Goal: Navigation & Orientation: Find specific page/section

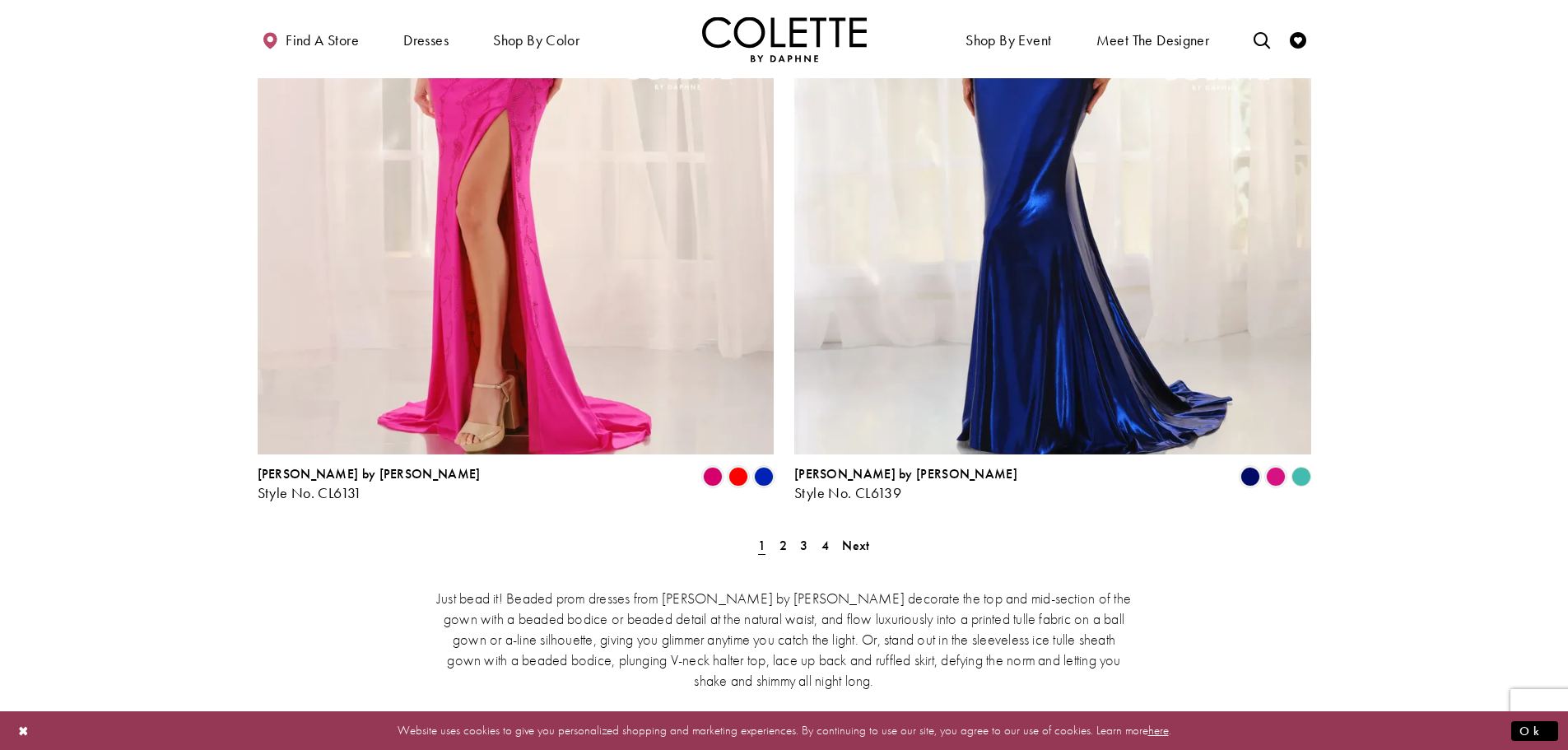
scroll to position [2890, 0]
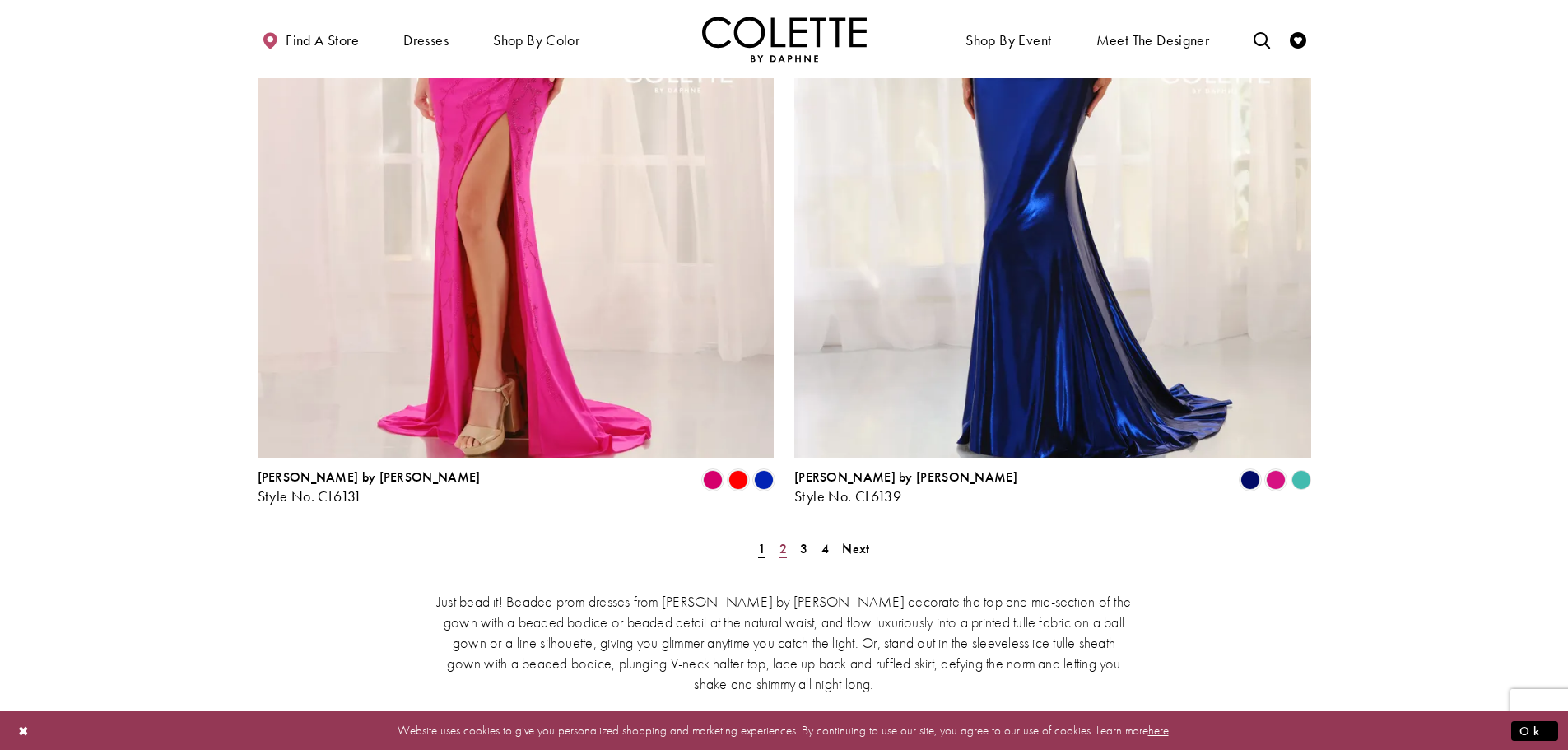
click at [781, 541] on span "2" at bounding box center [783, 549] width 8 height 18
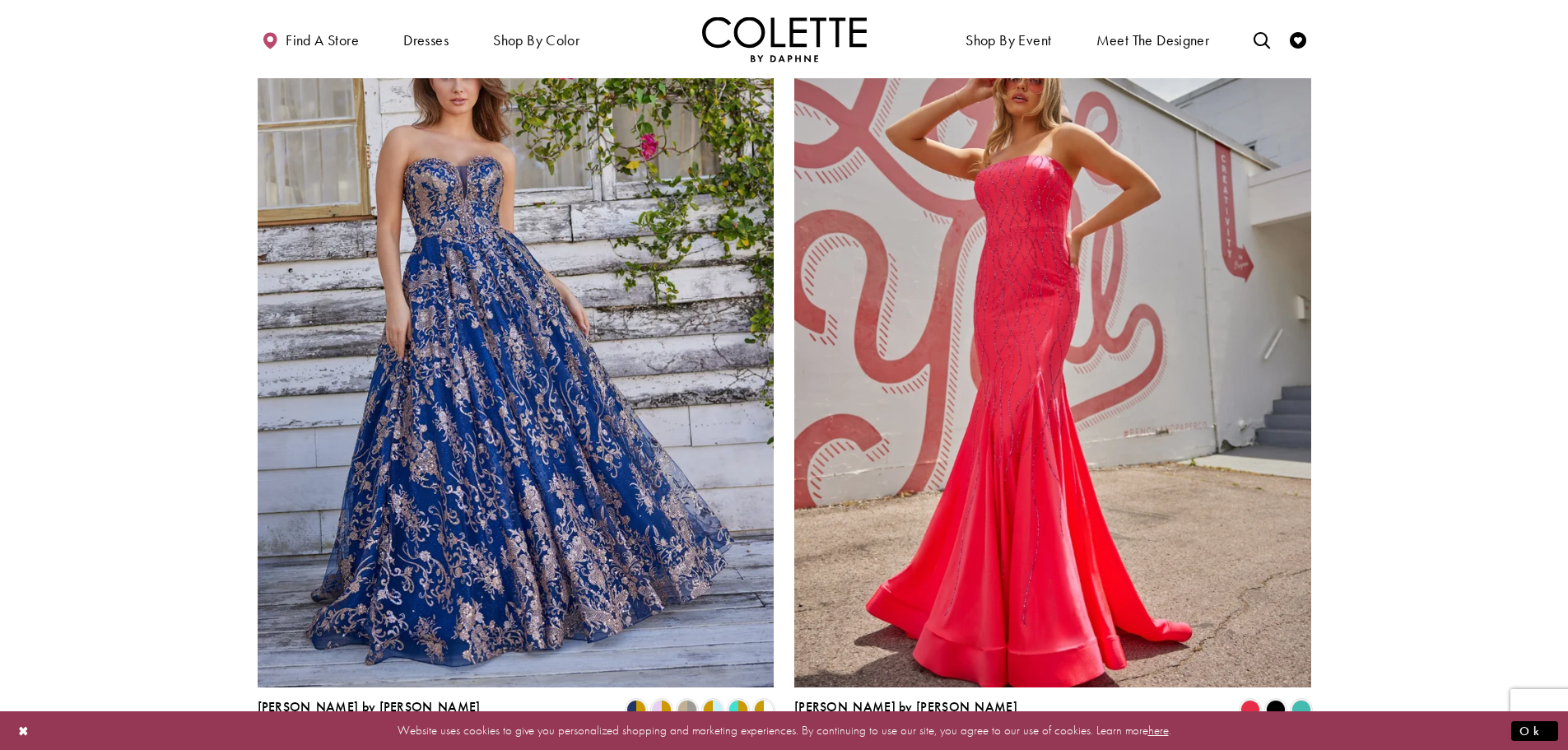
scroll to position [2666, 0]
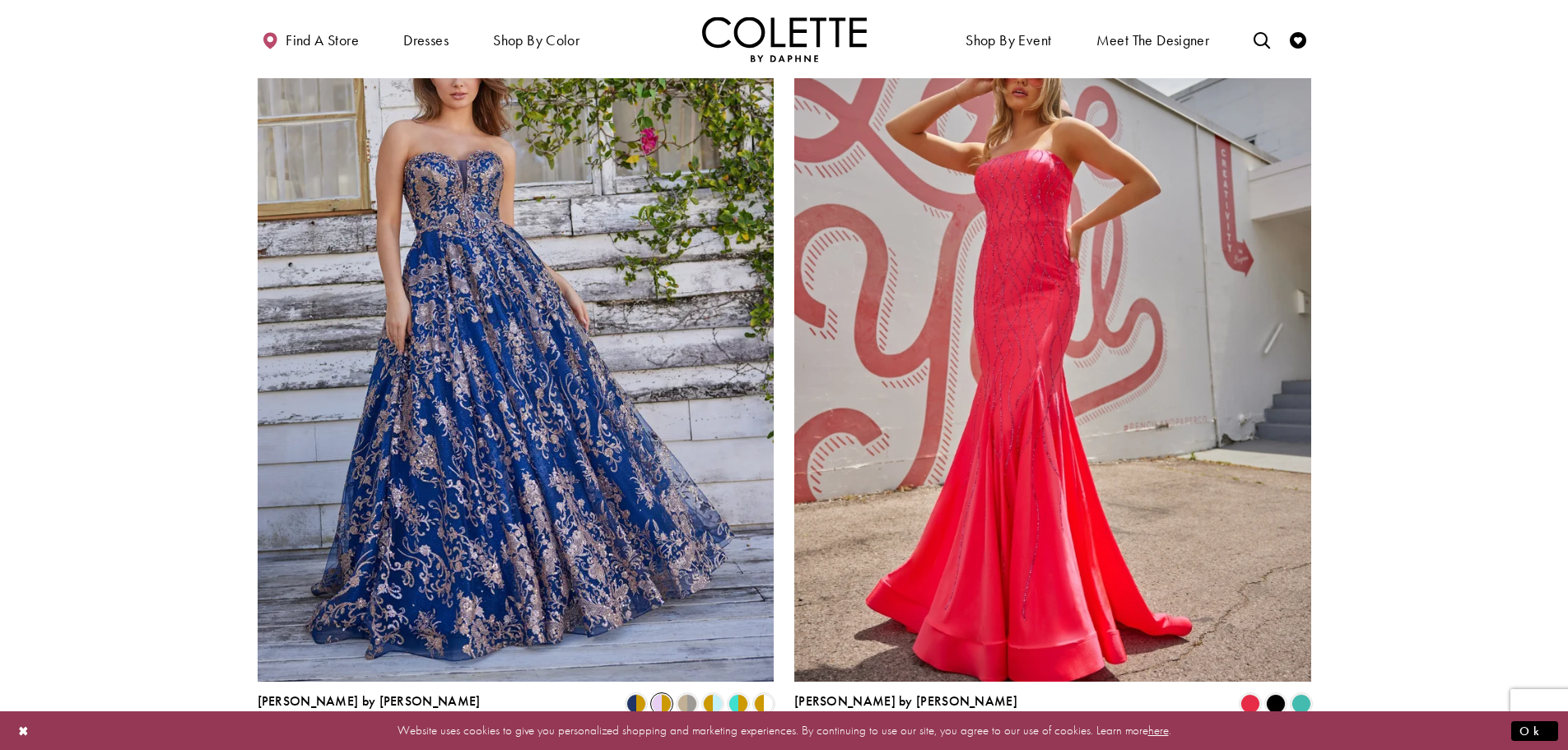
click at [667, 695] on span "Product List" at bounding box center [662, 705] width 20 height 20
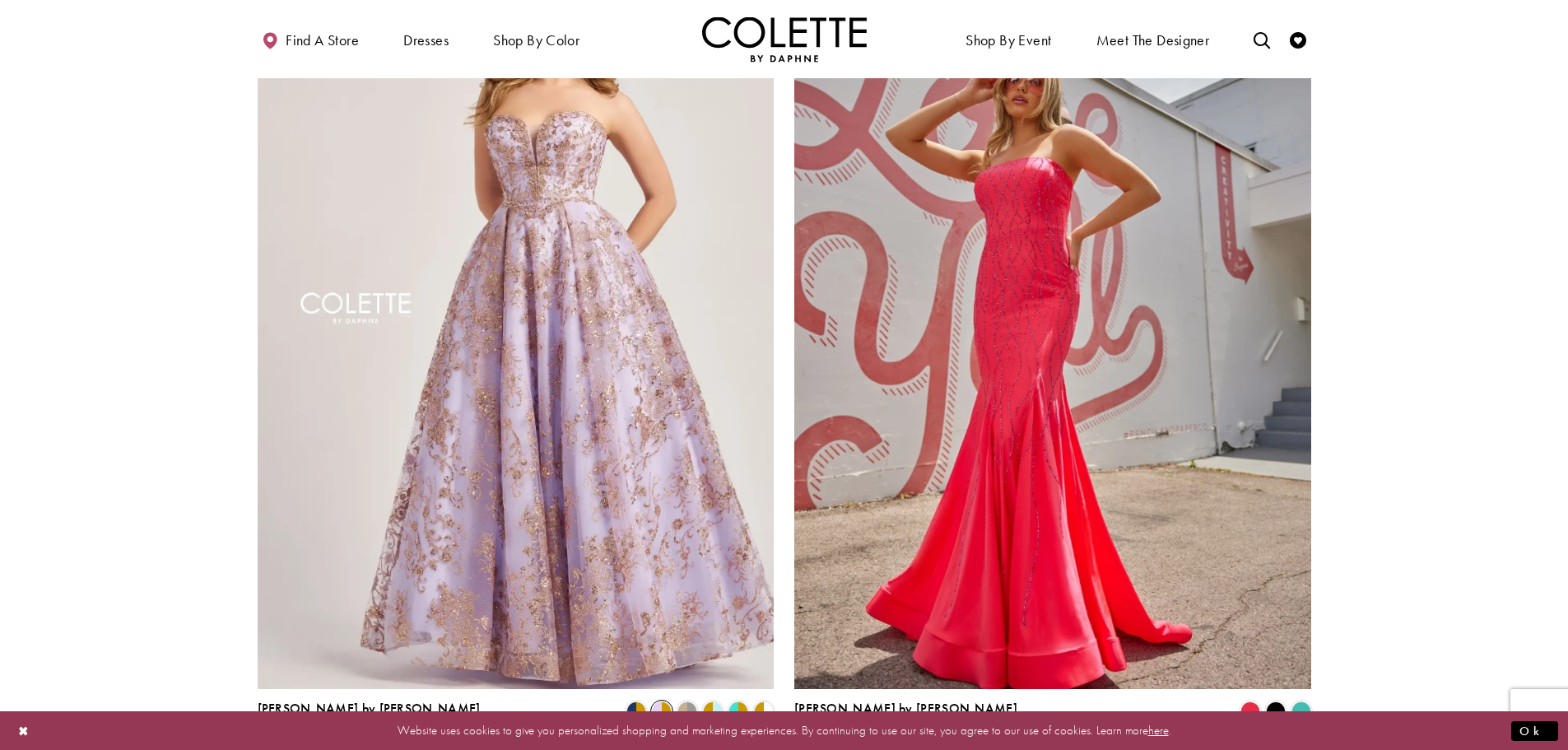
scroll to position [2659, 0]
click at [691, 701] on span "Product List" at bounding box center [687, 711] width 20 height 20
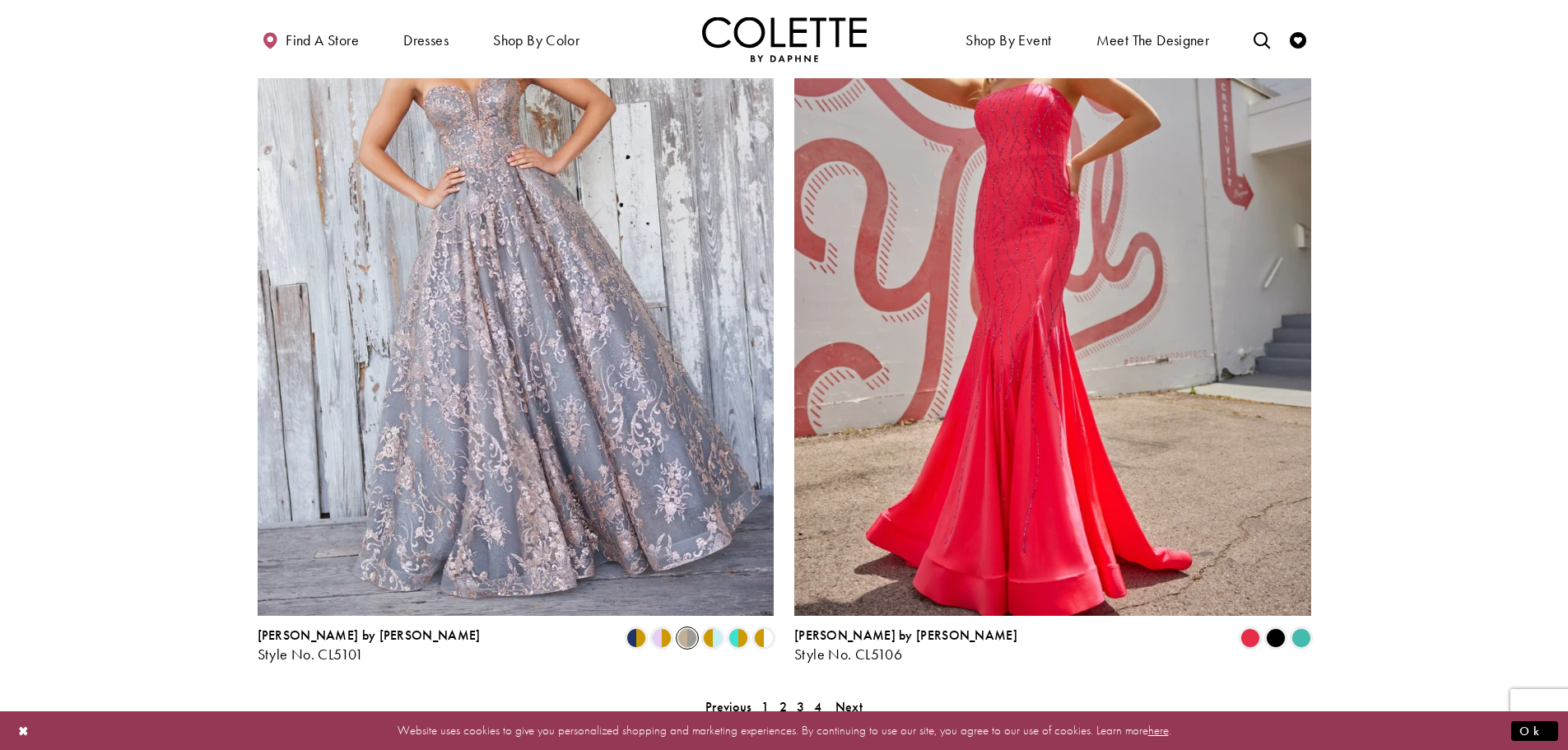
scroll to position [2733, 0]
click at [716, 627] on span "Product List" at bounding box center [713, 637] width 20 height 20
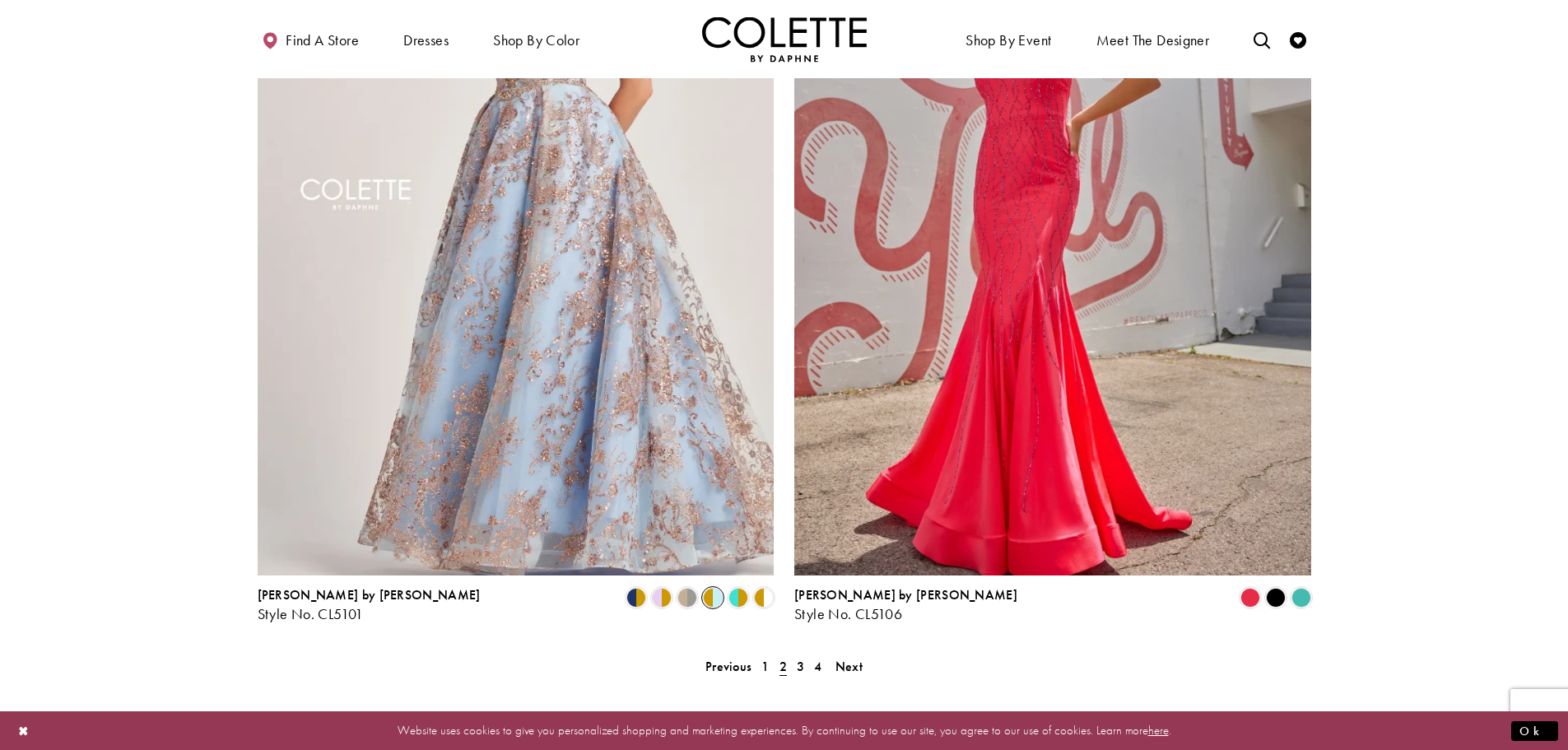
scroll to position [2780, 0]
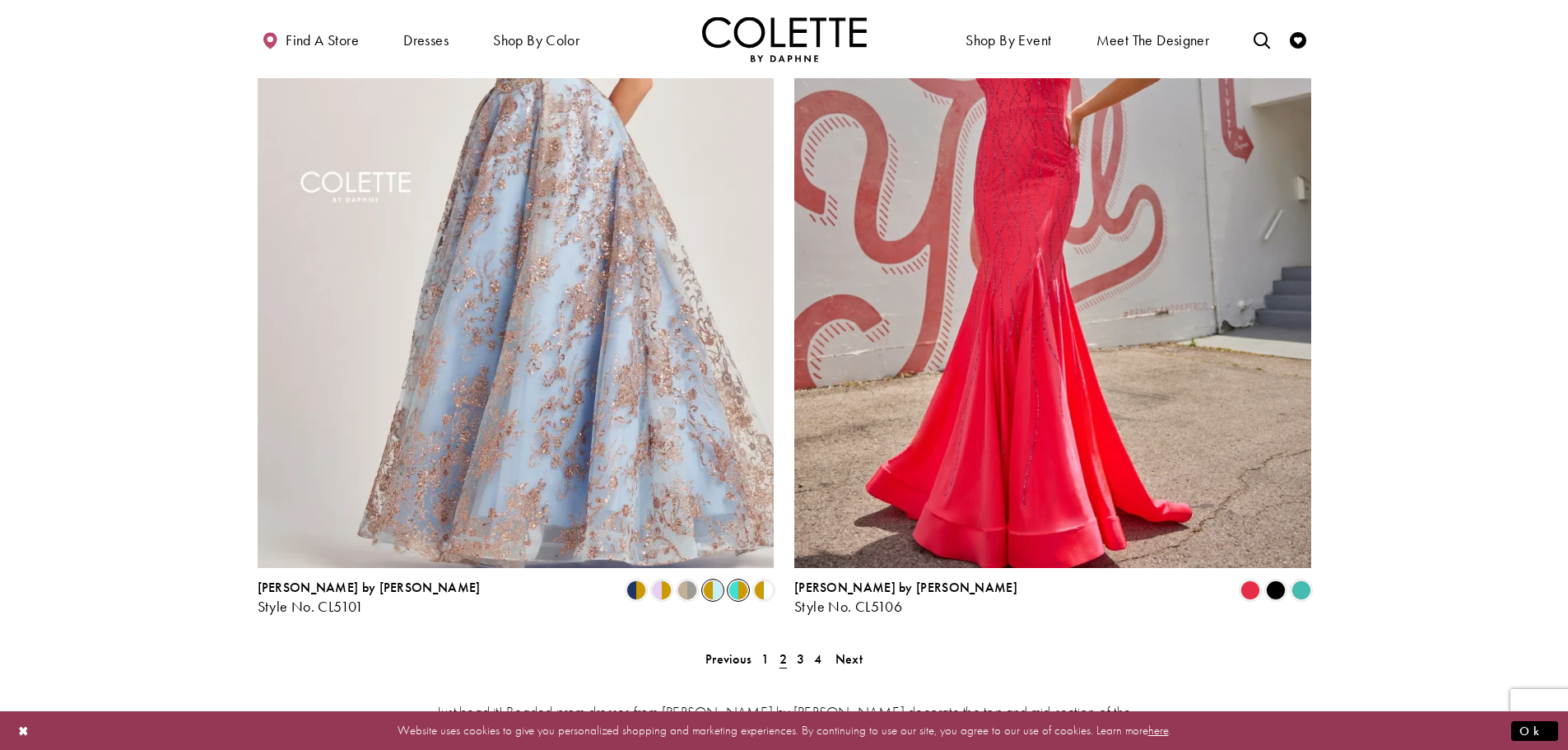
click at [738, 581] on span "Product List" at bounding box center [739, 591] width 20 height 20
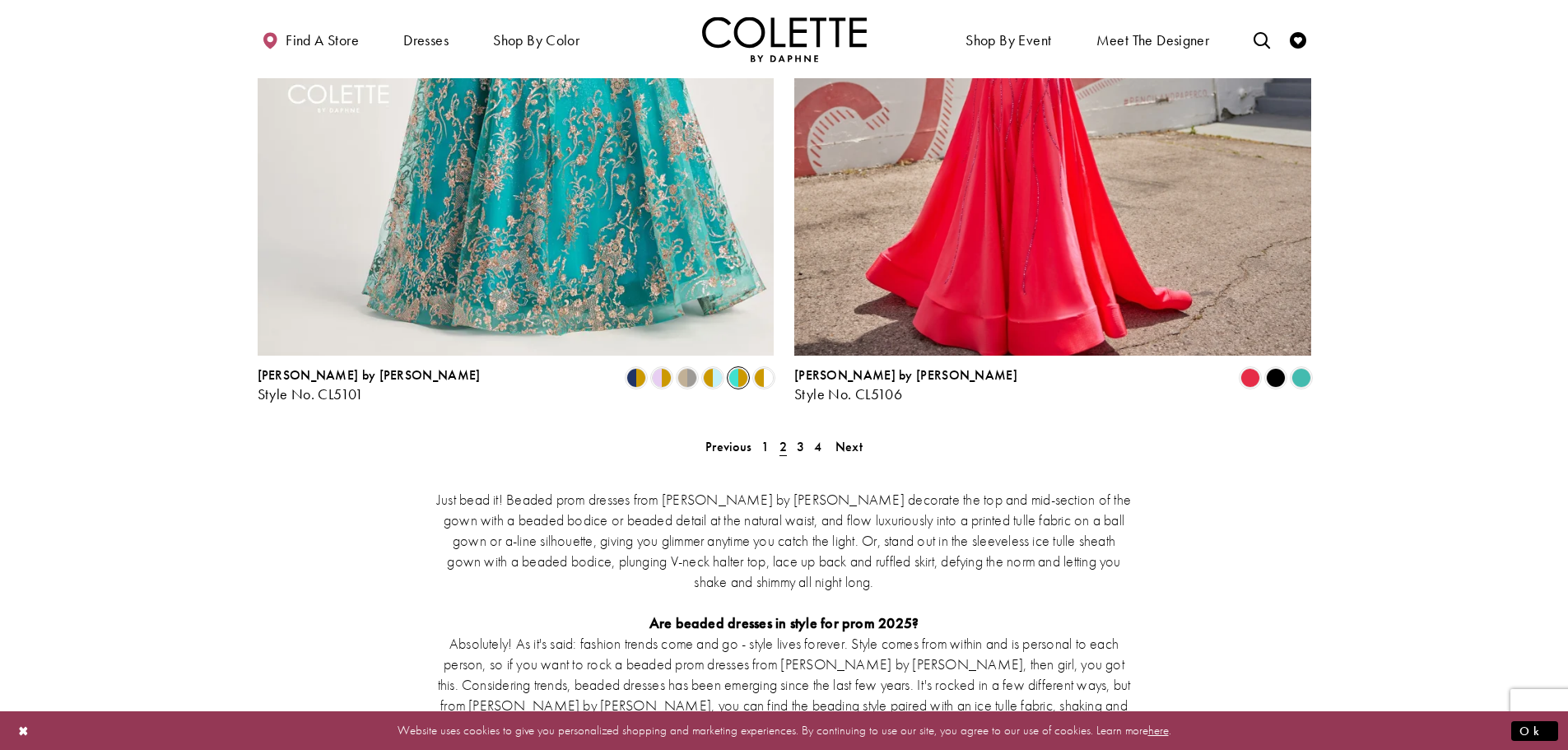
scroll to position [2993, 0]
click at [801, 437] on span "3" at bounding box center [800, 446] width 8 height 18
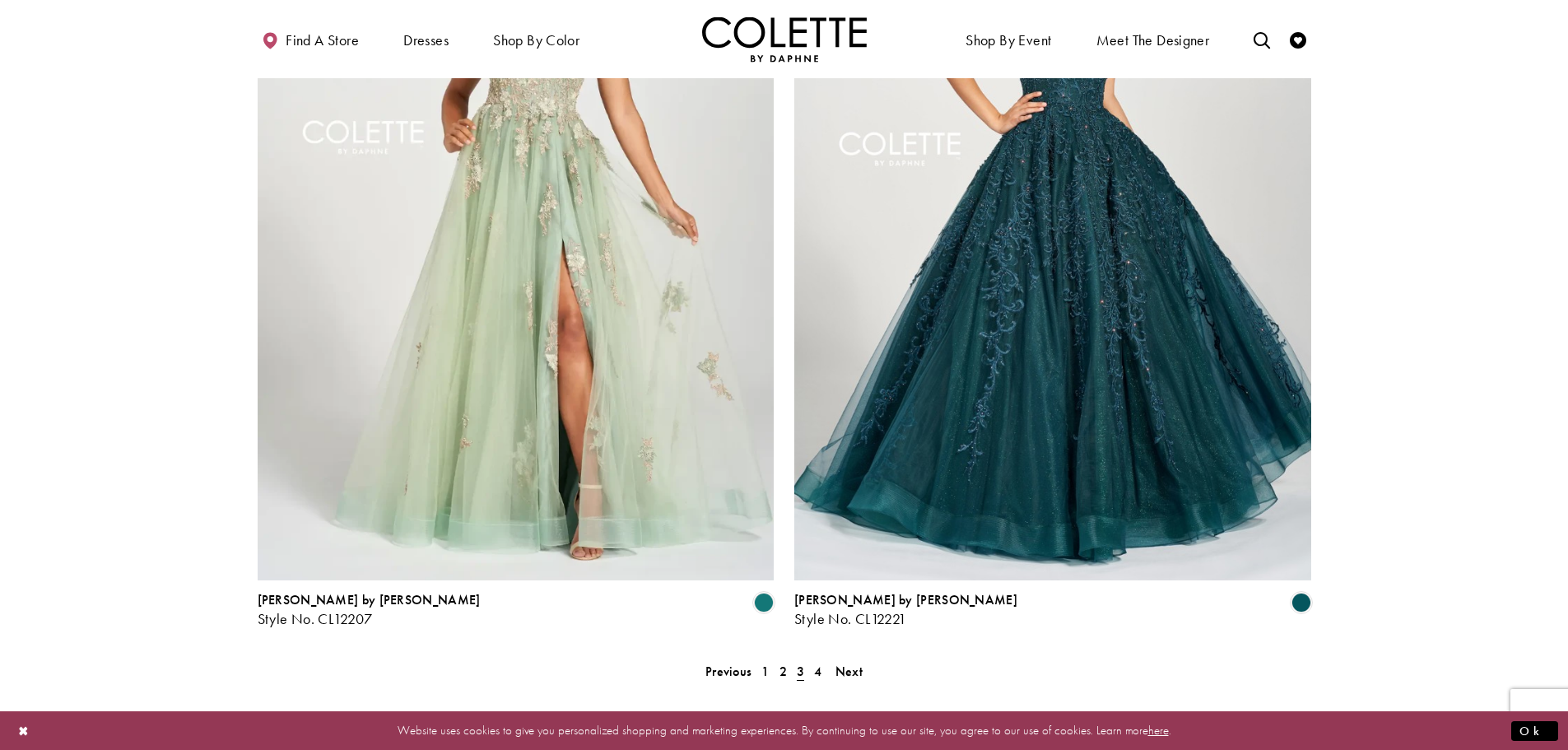
scroll to position [2769, 0]
click at [819, 662] on span "4" at bounding box center [818, 670] width 8 height 18
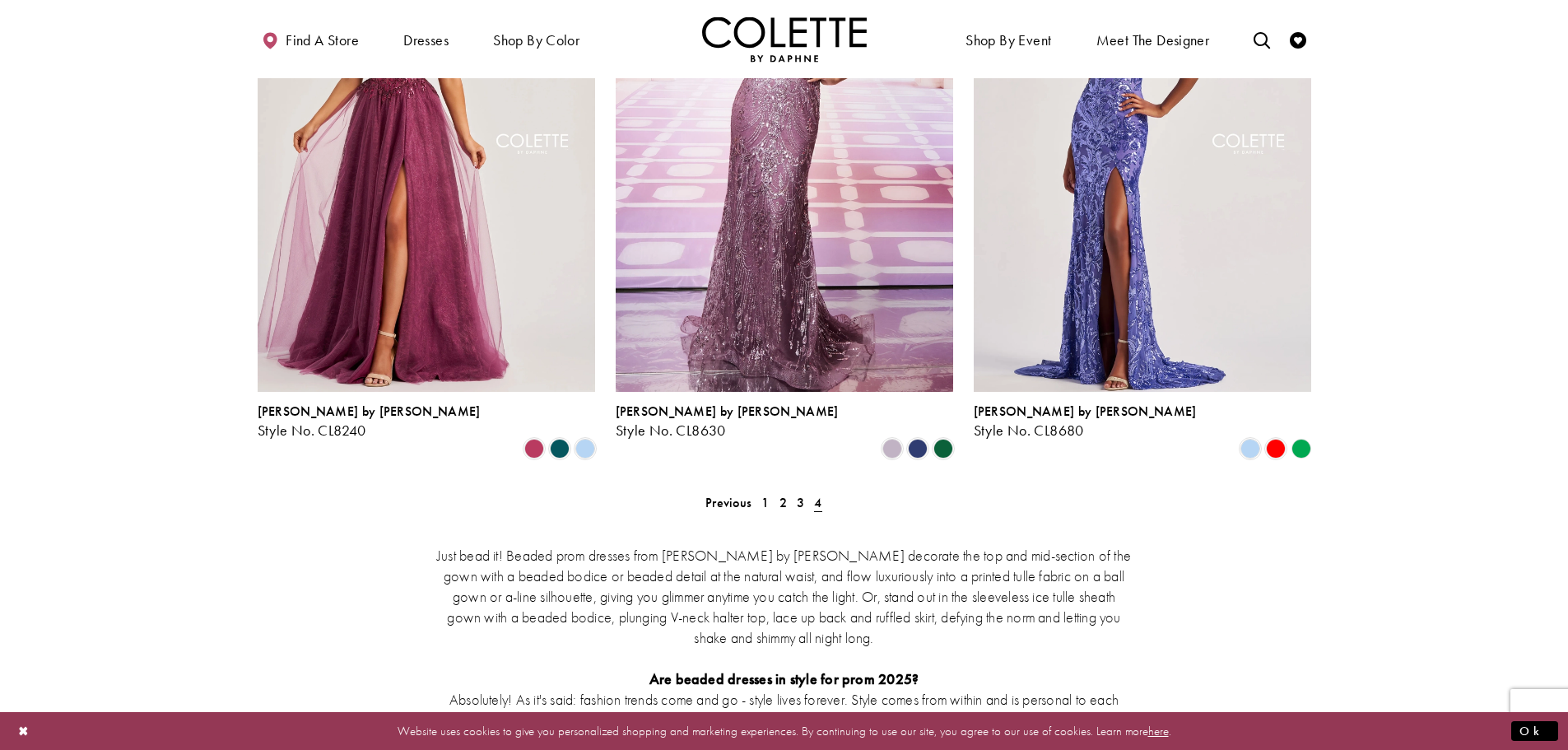
scroll to position [261, 0]
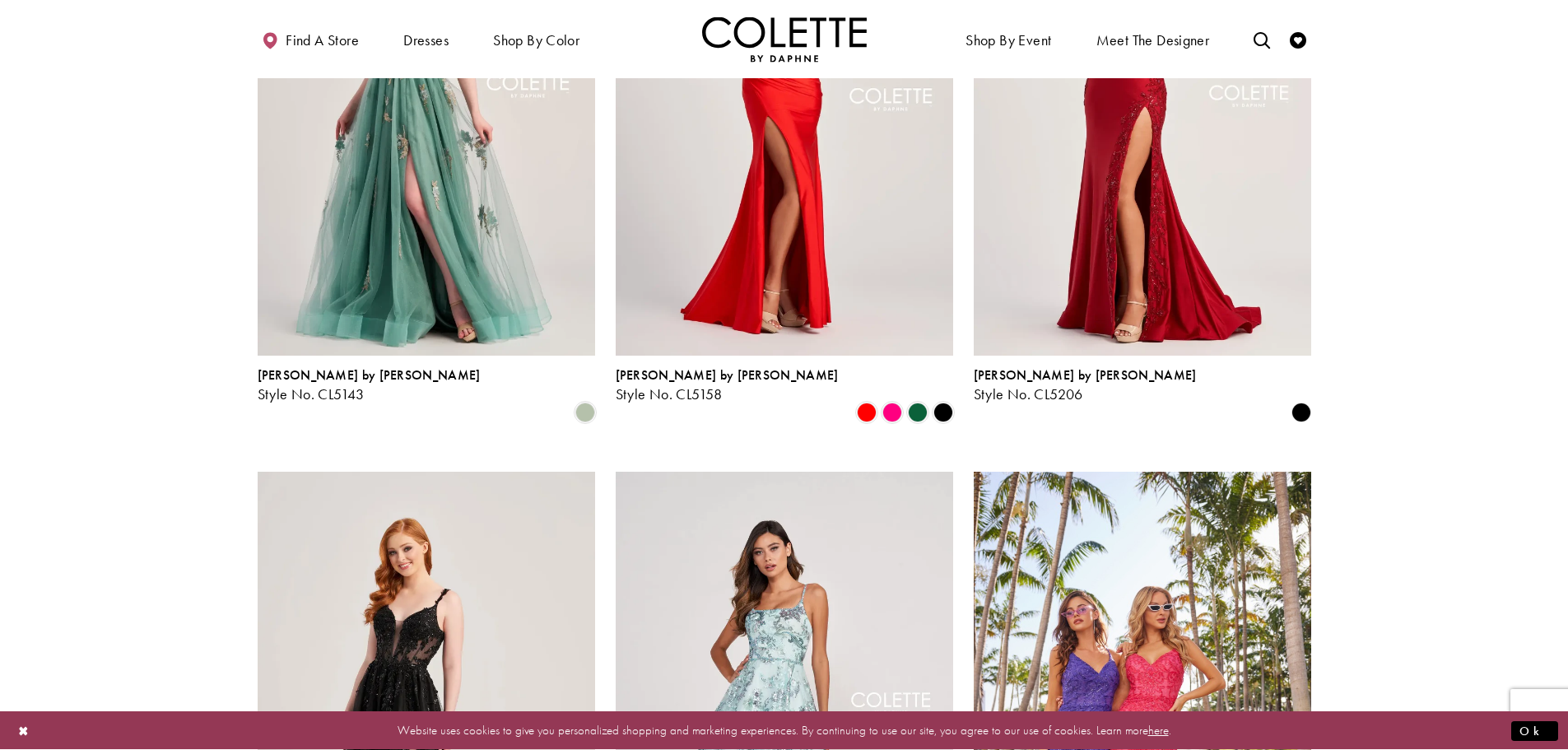
scroll to position [89, 0]
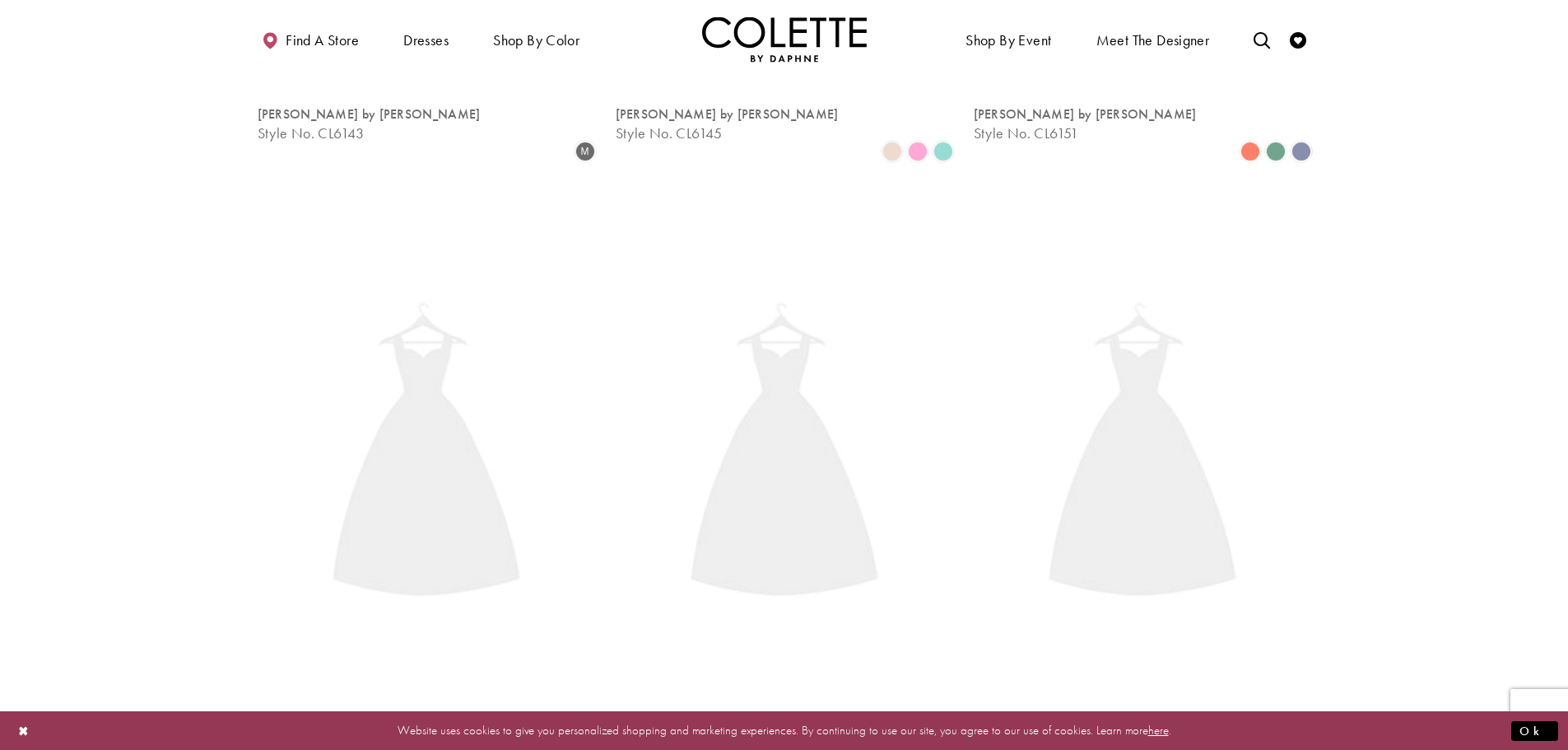
scroll to position [89, 0]
